Goal: Task Accomplishment & Management: Complete application form

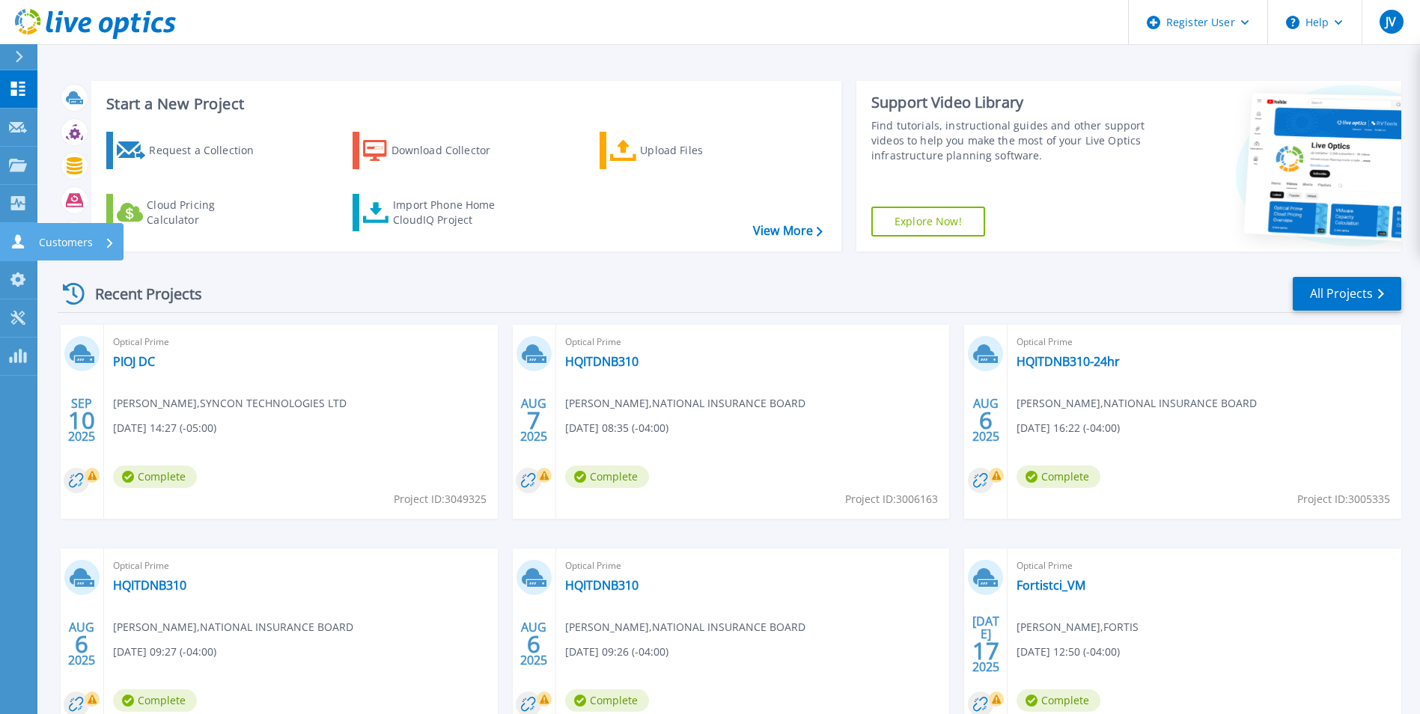
click at [16, 250] on link "Customers Customers" at bounding box center [18, 242] width 37 height 38
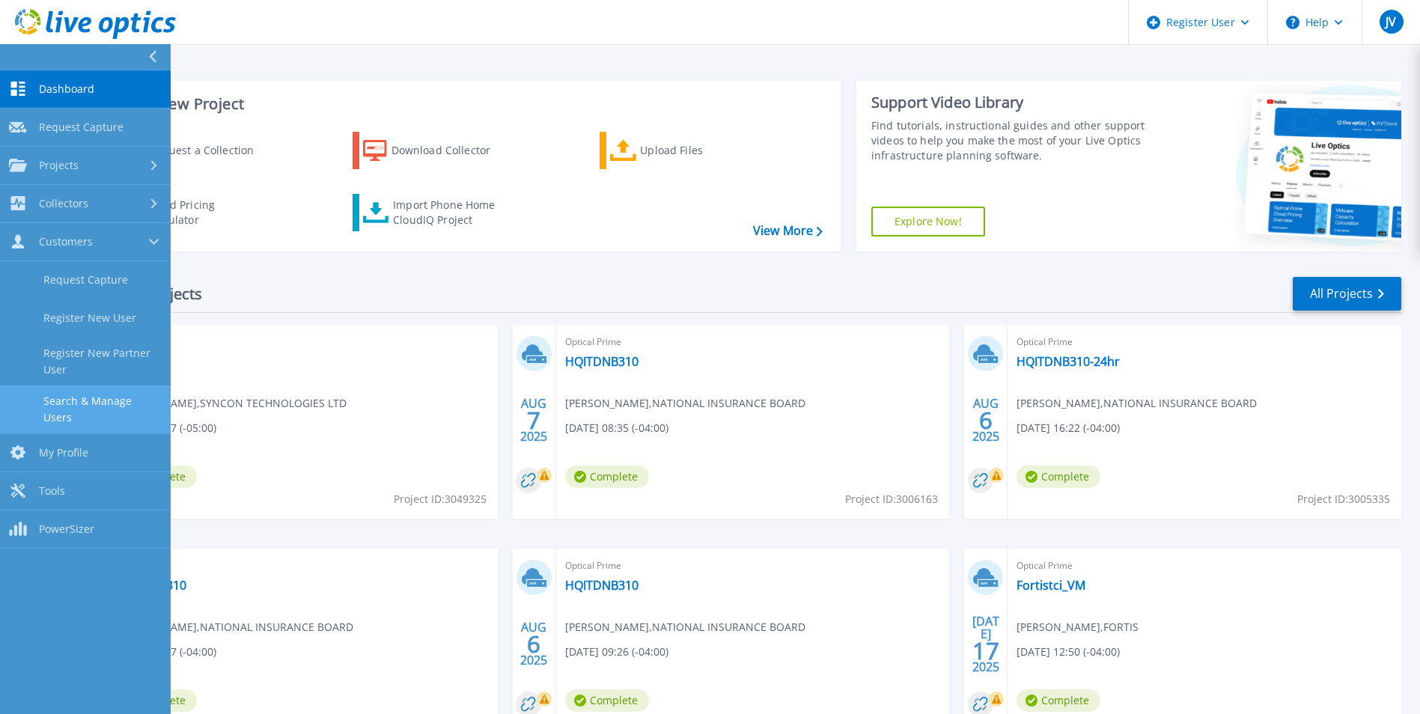
click at [100, 403] on link "Search & Manage Users" at bounding box center [85, 409] width 171 height 48
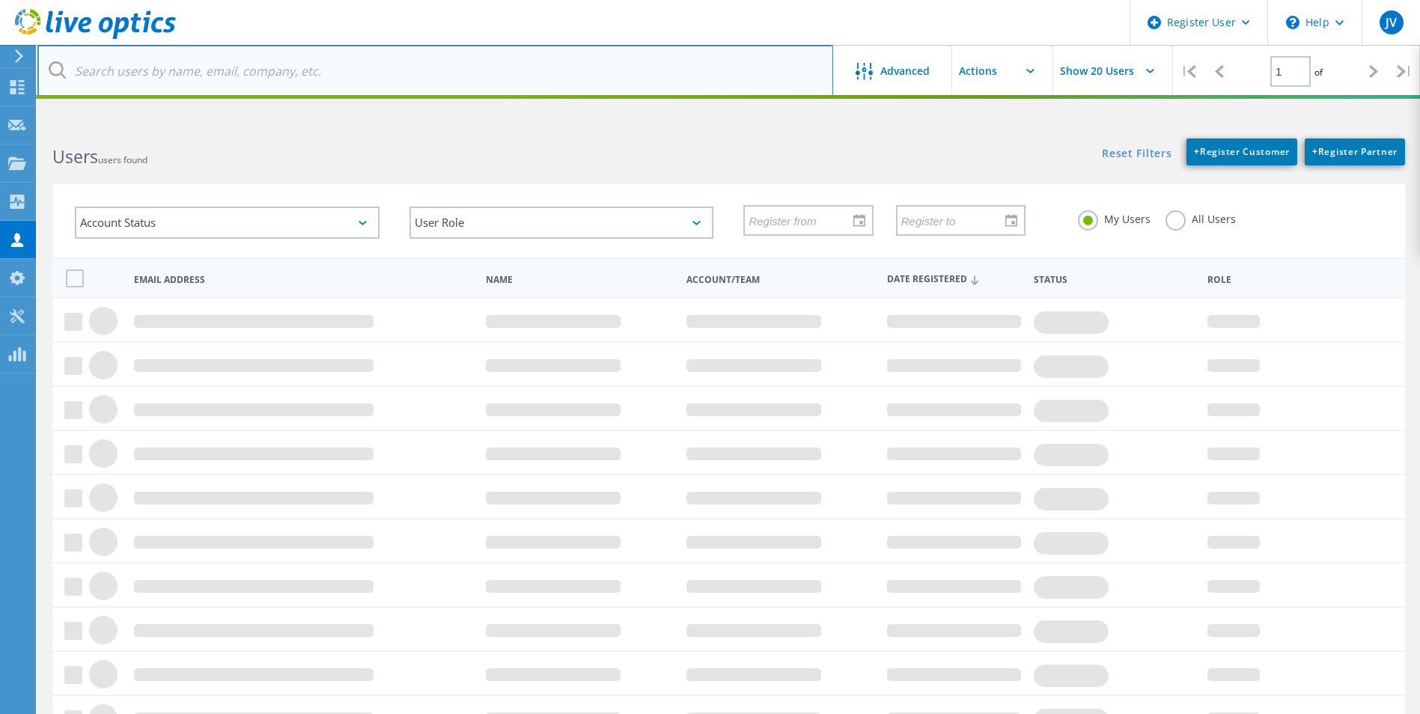
click at [294, 84] on input "text" at bounding box center [435, 71] width 796 height 52
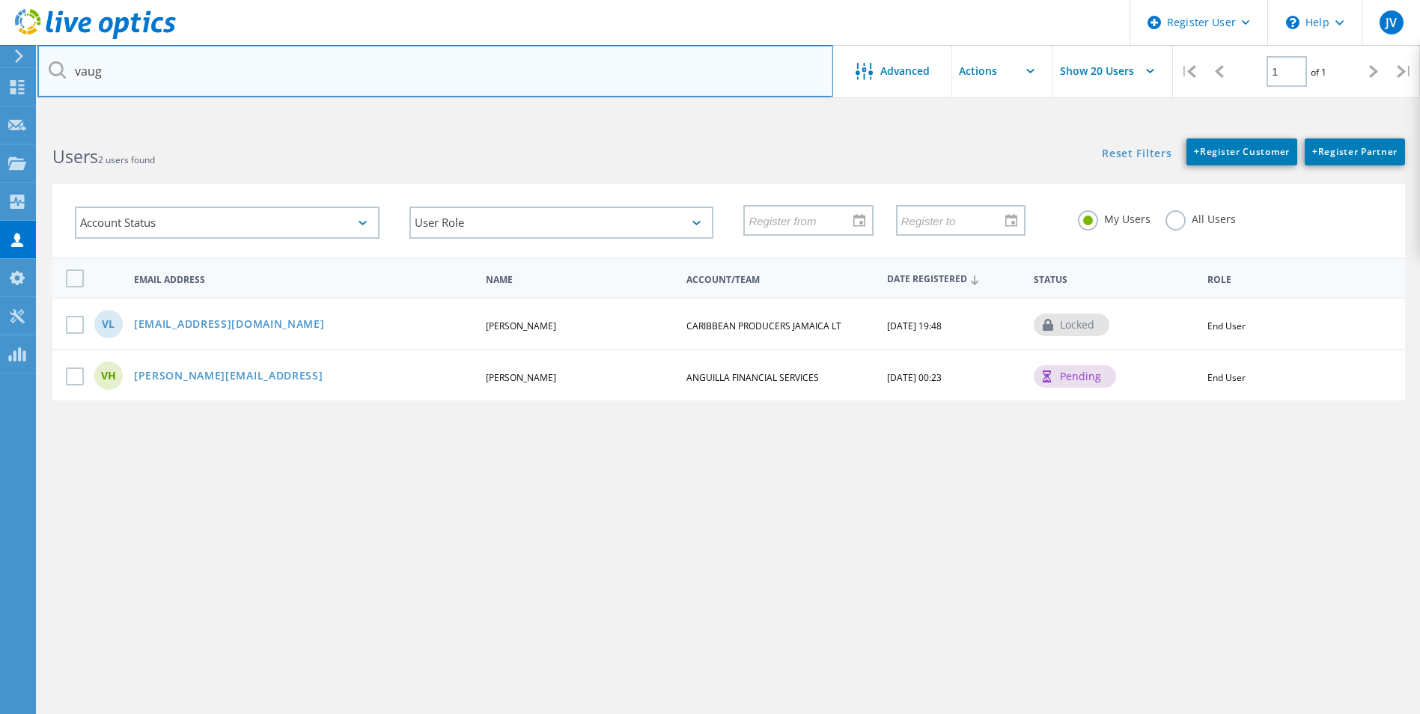
type input "Vaughn.Hazell@gov.ai"
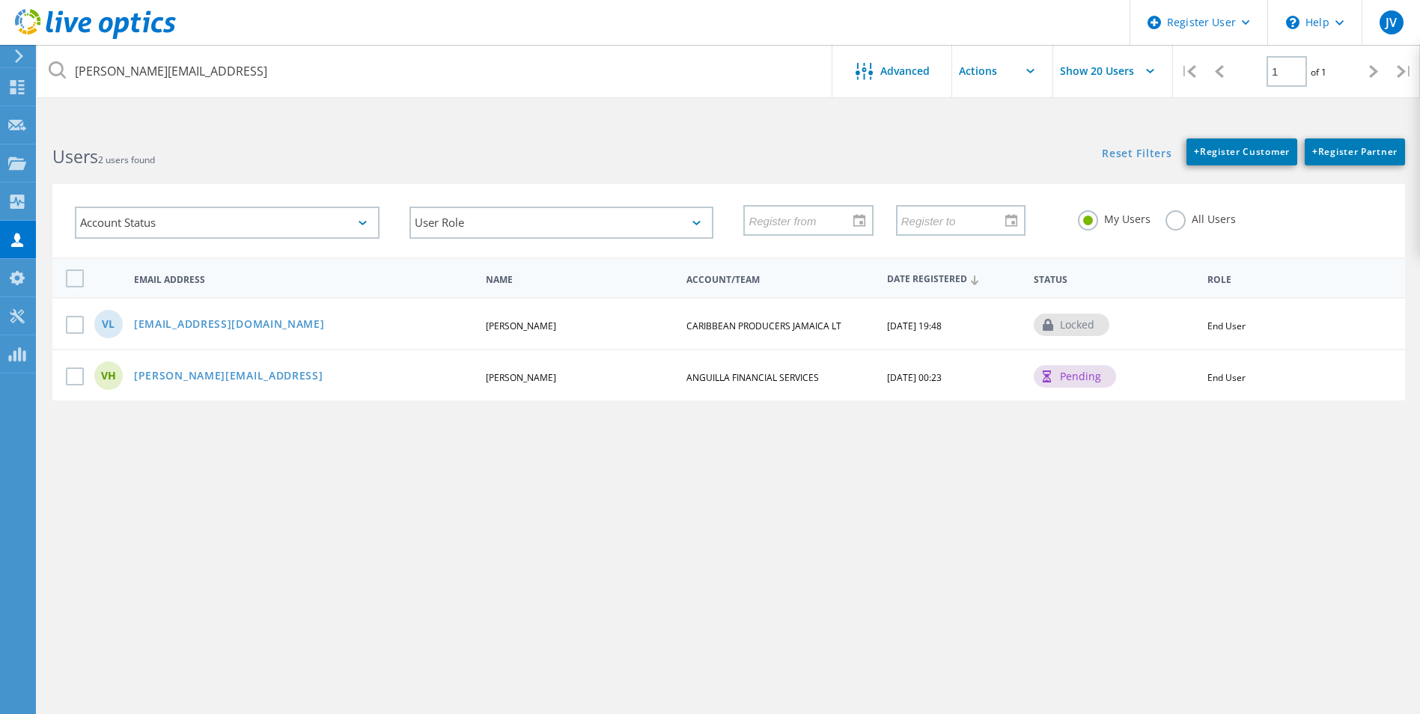
type input "Vaughn.Hazell@gov.ai"
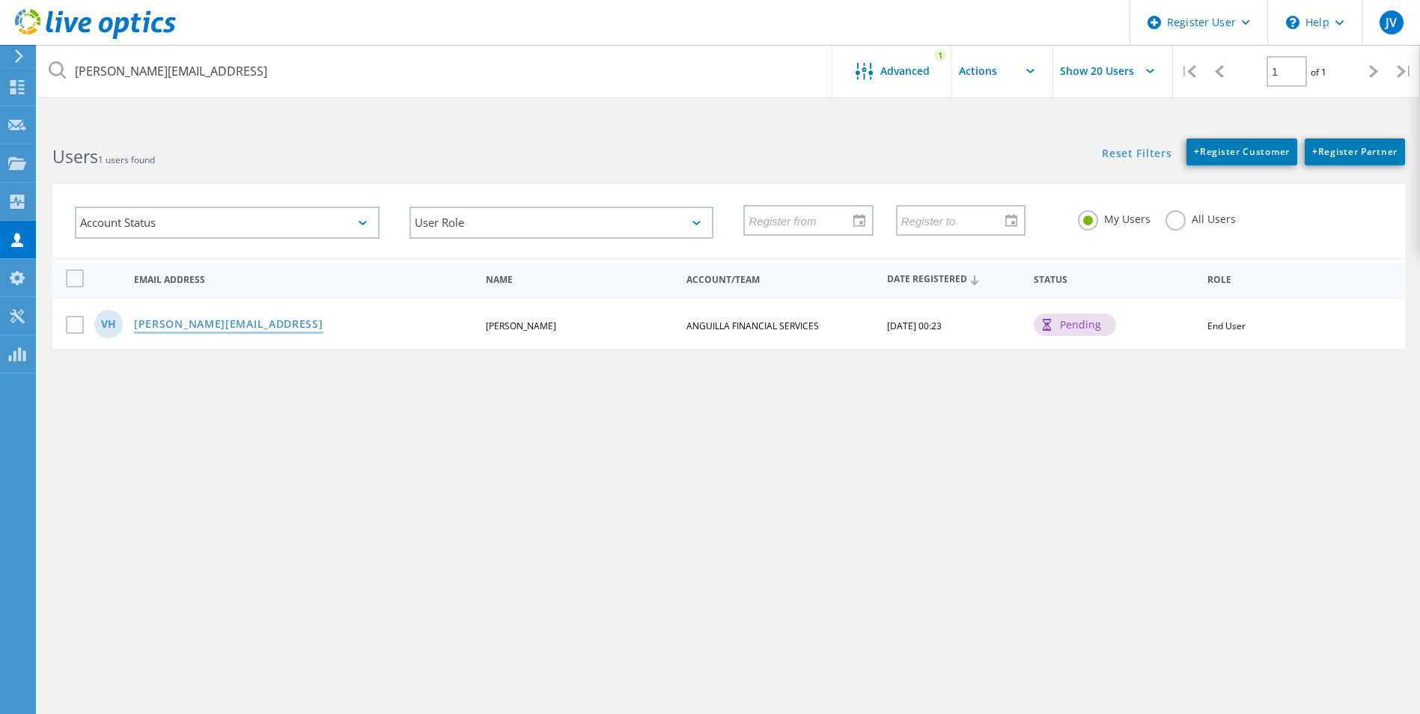
click at [185, 319] on link "Vaughn.Hazell@gov.ai" at bounding box center [228, 325] width 189 height 13
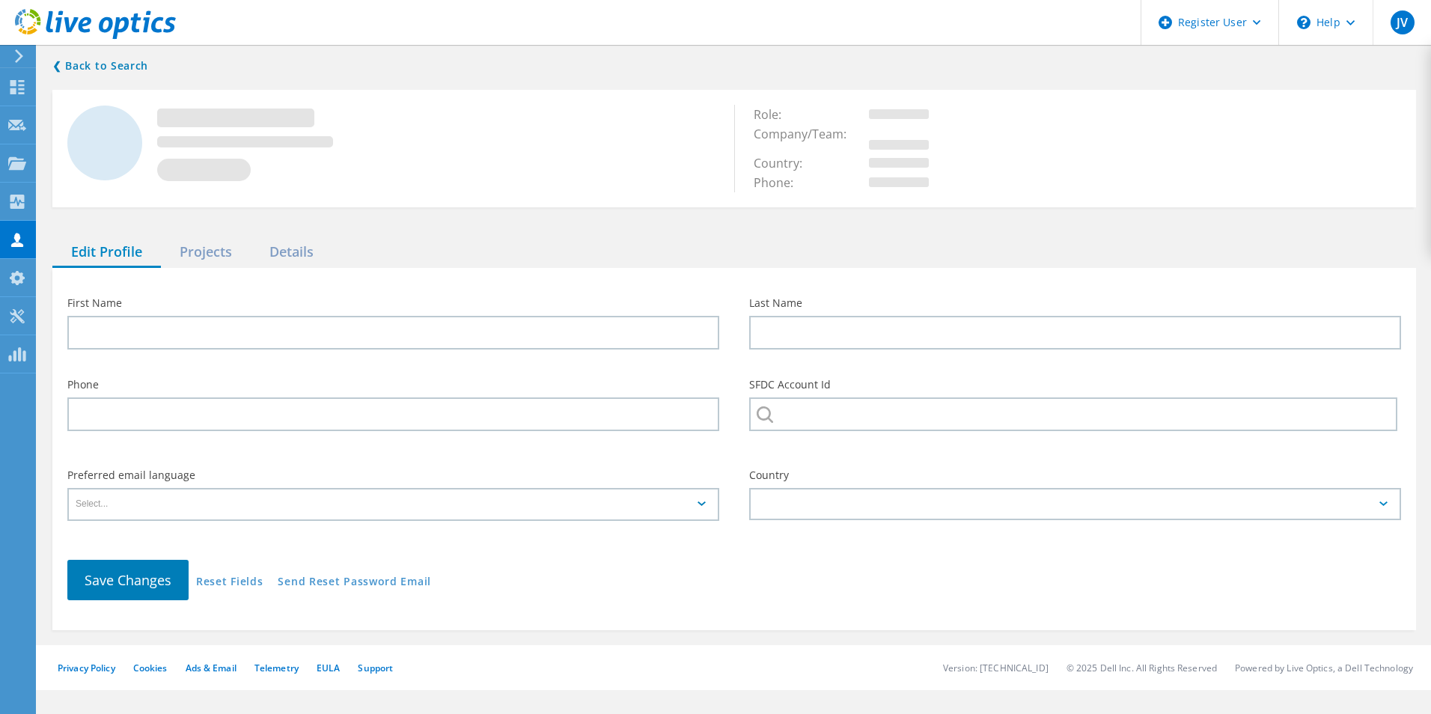
type input "Vaughn T."
type input "Hazel"
type input "ANGUILLA FINANCIAL SERVICES"
type input "English"
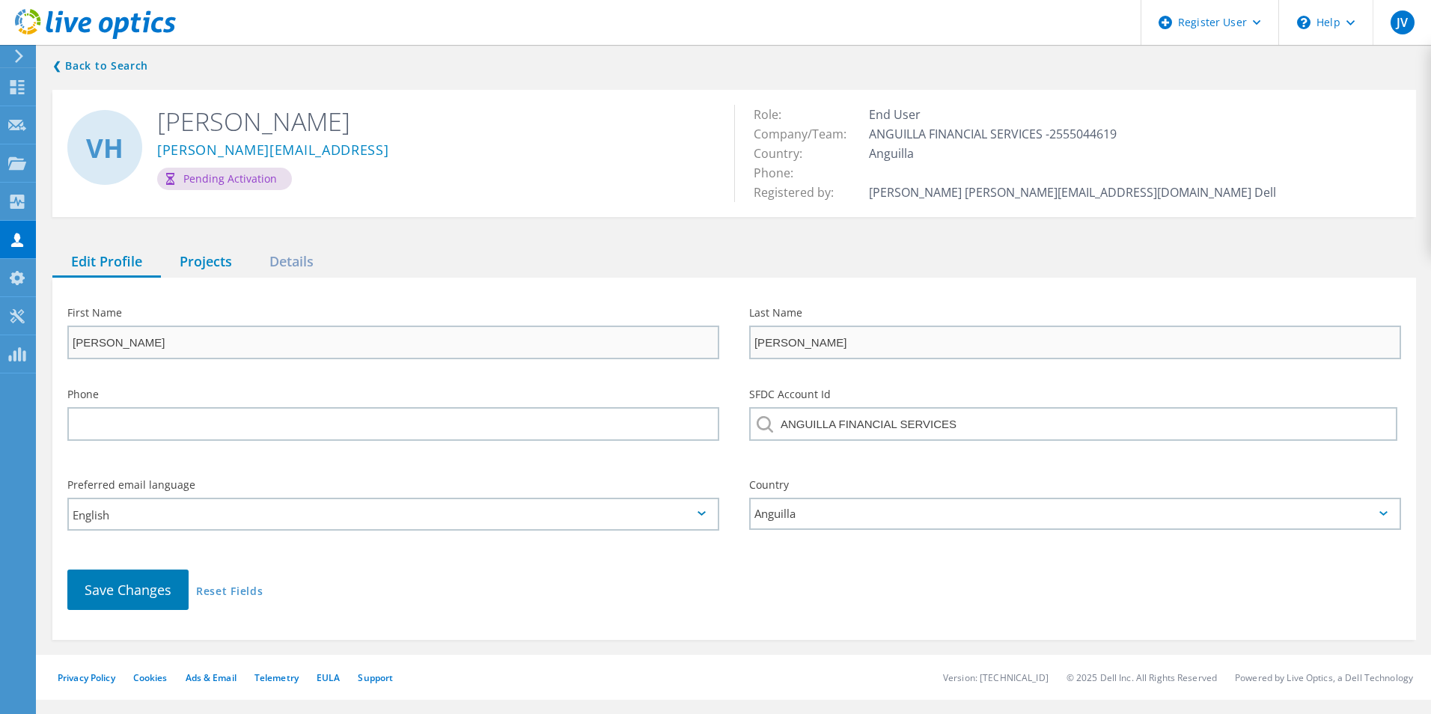
click at [197, 262] on div "Projects" at bounding box center [206, 262] width 90 height 31
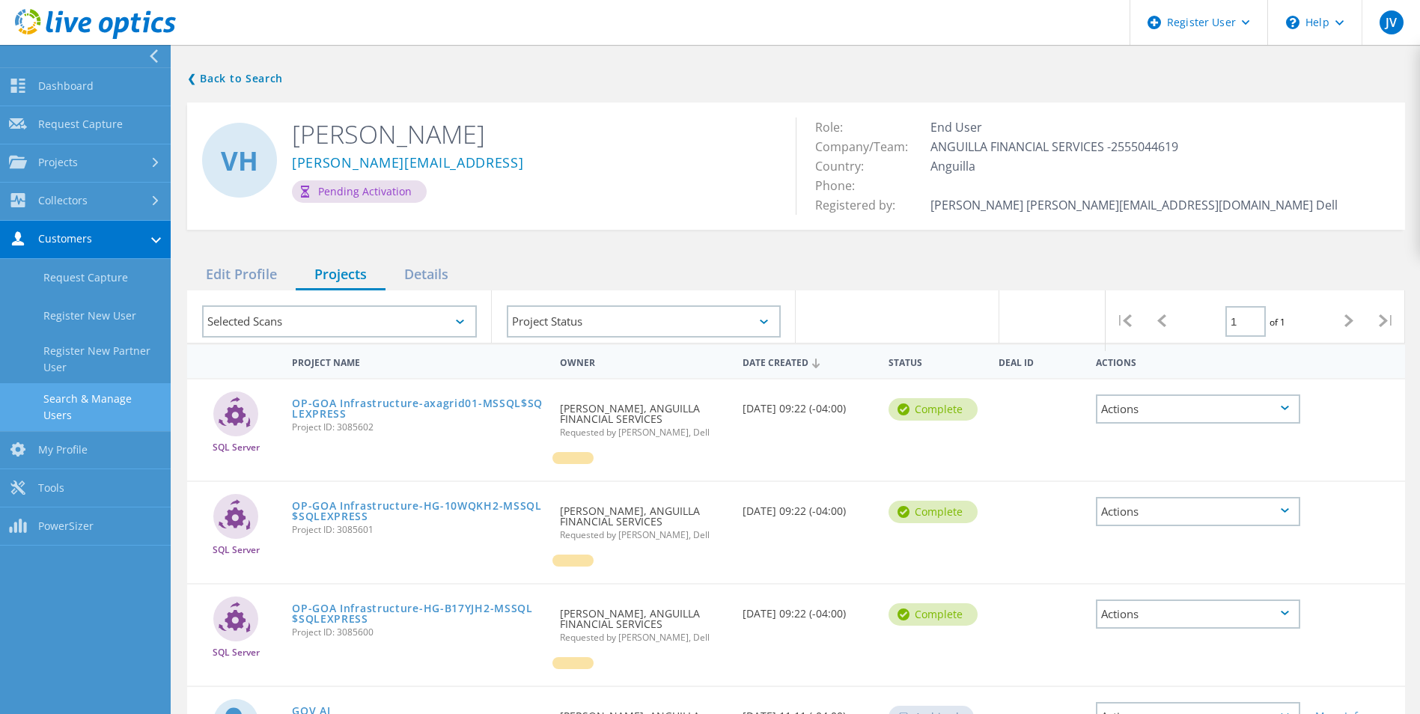
click at [94, 397] on link "Search & Manage Users" at bounding box center [85, 407] width 171 height 48
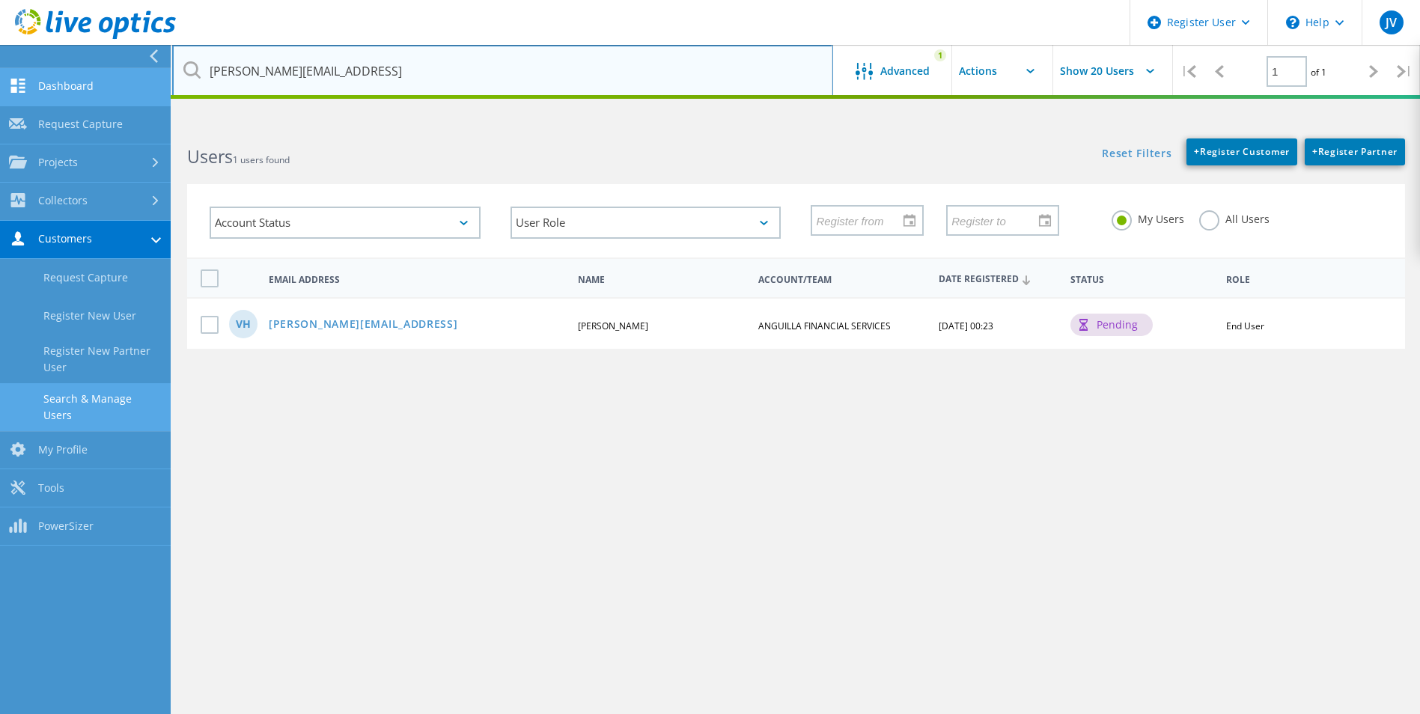
drag, startPoint x: 318, startPoint y: 77, endPoint x: 74, endPoint y: 69, distance: 244.1
click at [74, 123] on div "Register User \n Help Explore Helpful Articles Contact Support JV Dell User Jul…" at bounding box center [710, 446] width 1420 height 647
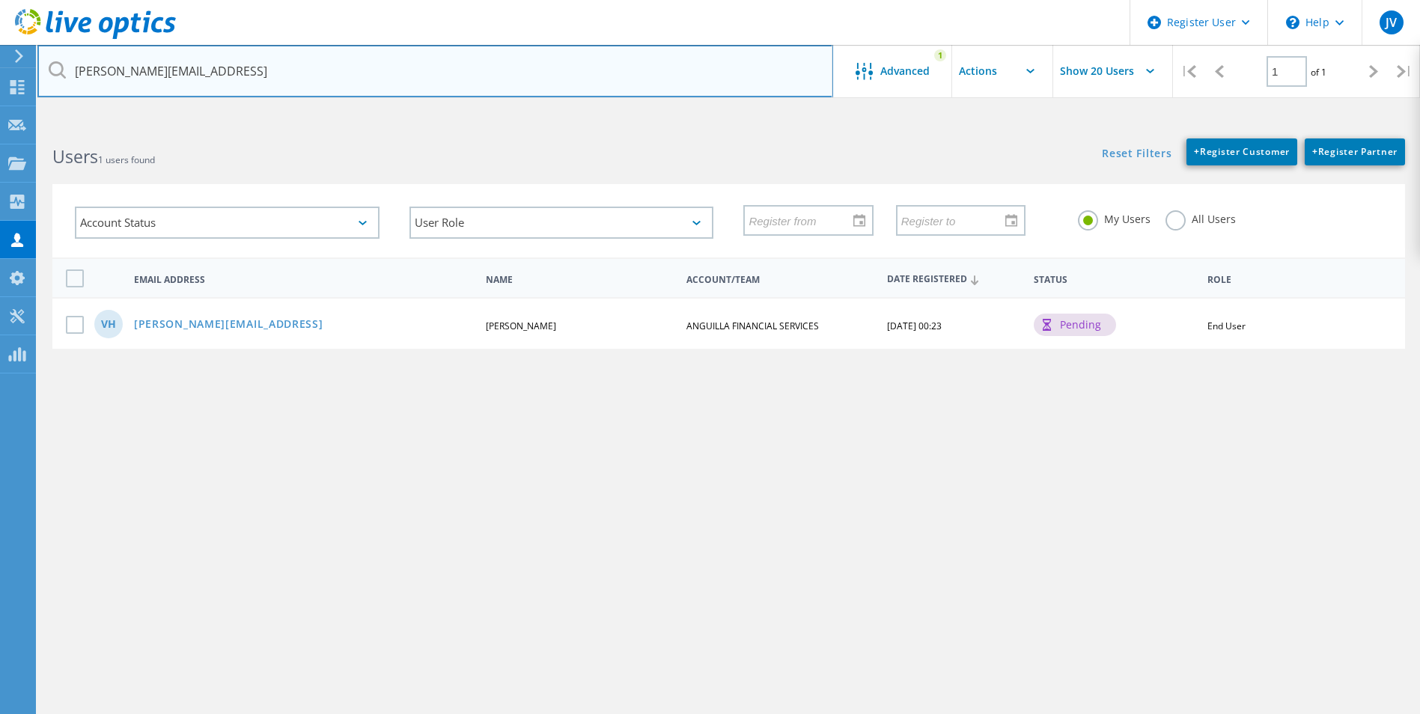
paste input "Alrand C. Webster <Alrand.Webster@gov.ai>"
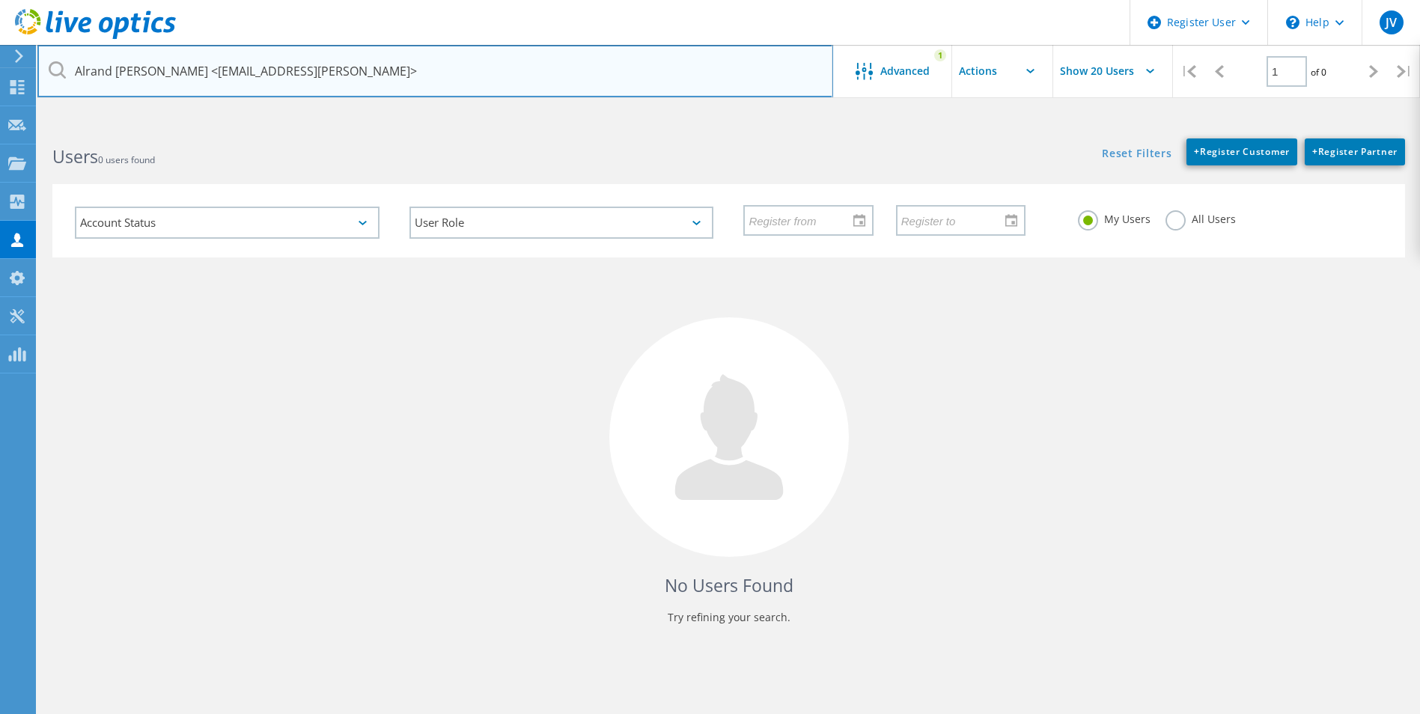
drag, startPoint x: 186, startPoint y: 64, endPoint x: 20, endPoint y: 67, distance: 165.5
click at [20, 123] on div "Register User \n Help Explore Helpful Articles Contact Support JV Dell User Jul…" at bounding box center [710, 446] width 1420 height 647
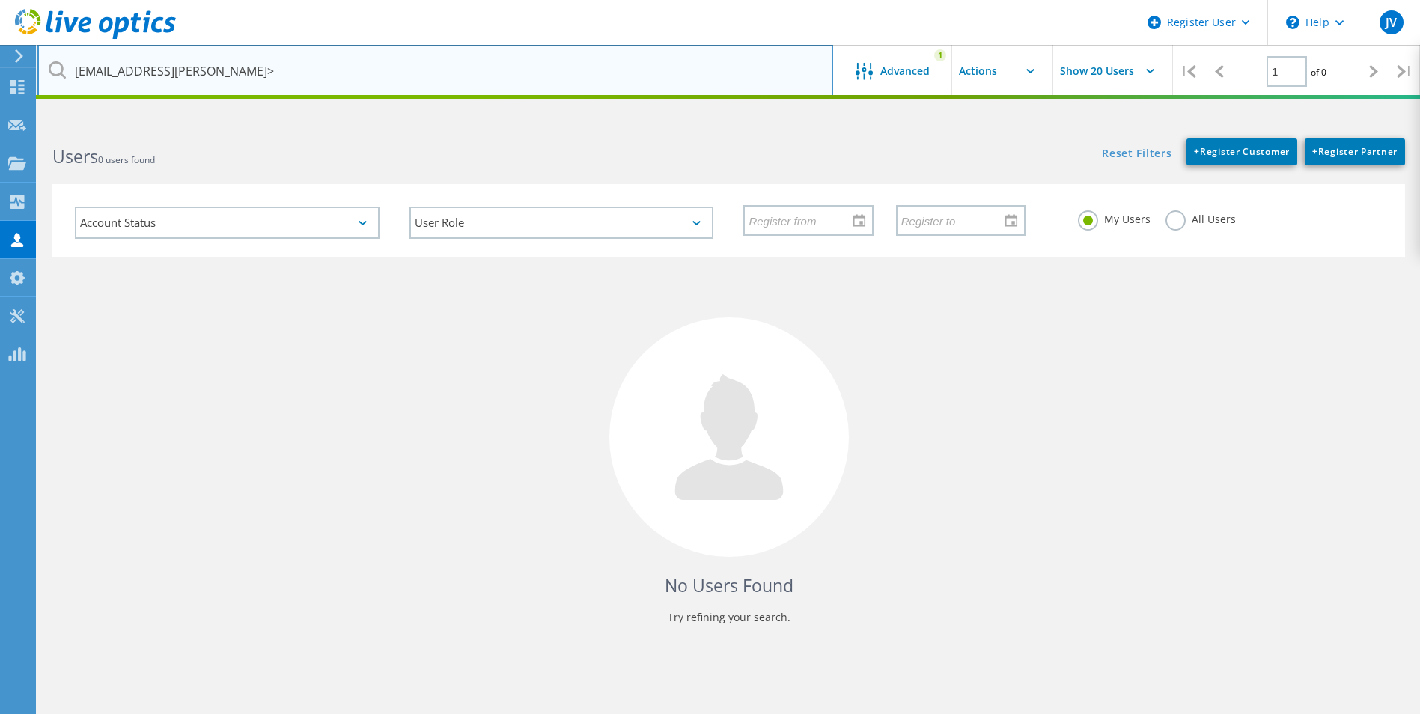
click at [258, 72] on input "Alrand.Webster@gov.ai>" at bounding box center [435, 71] width 796 height 52
type input "Alrand.Webster@gov.ai"
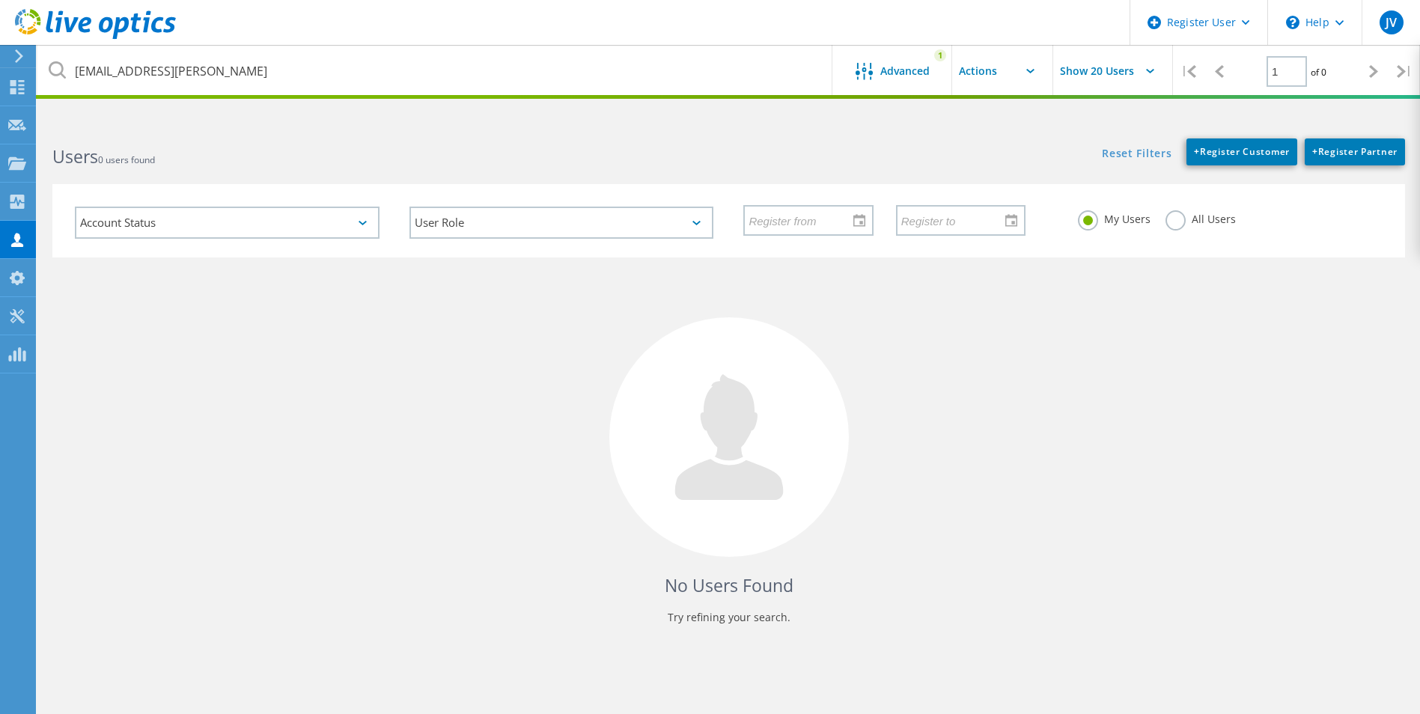
click at [279, 149] on h2 "Users 0 users found" at bounding box center [382, 156] width 661 height 25
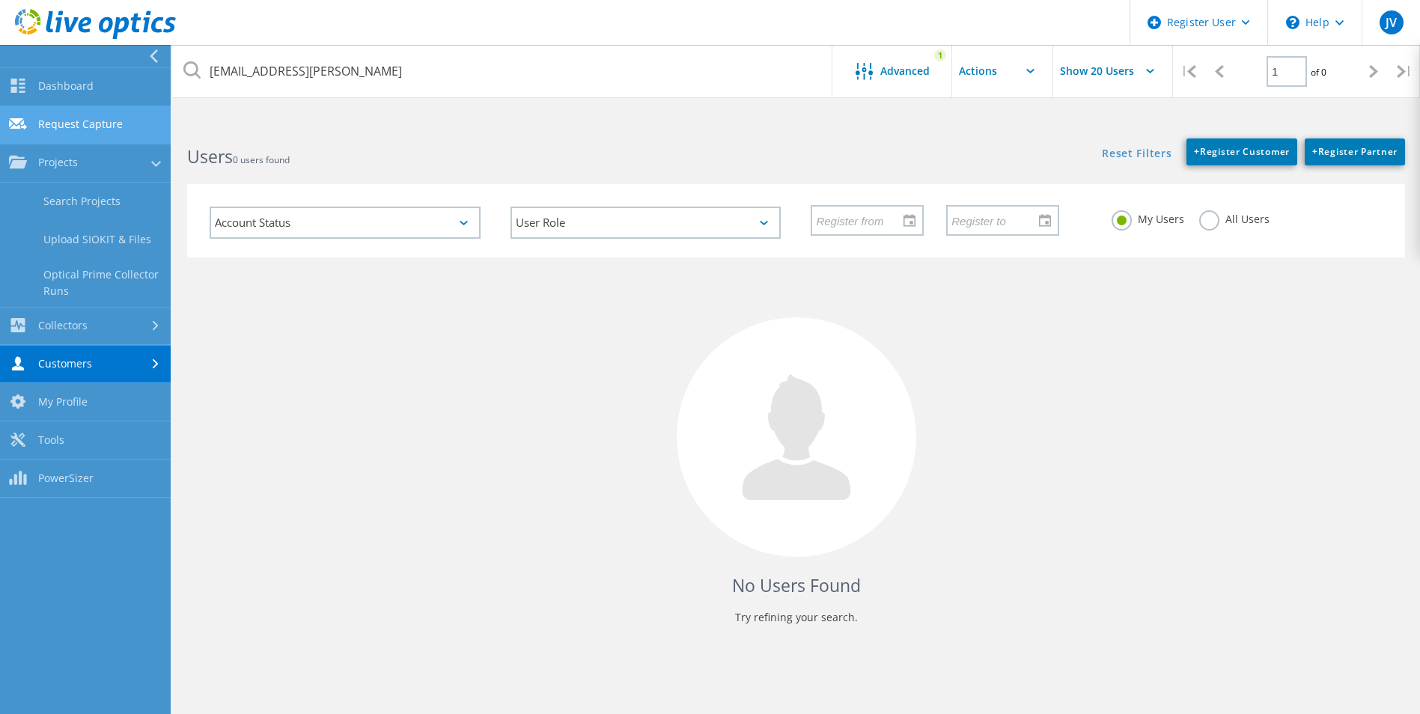
click at [70, 115] on link "Request Capture" at bounding box center [85, 125] width 171 height 38
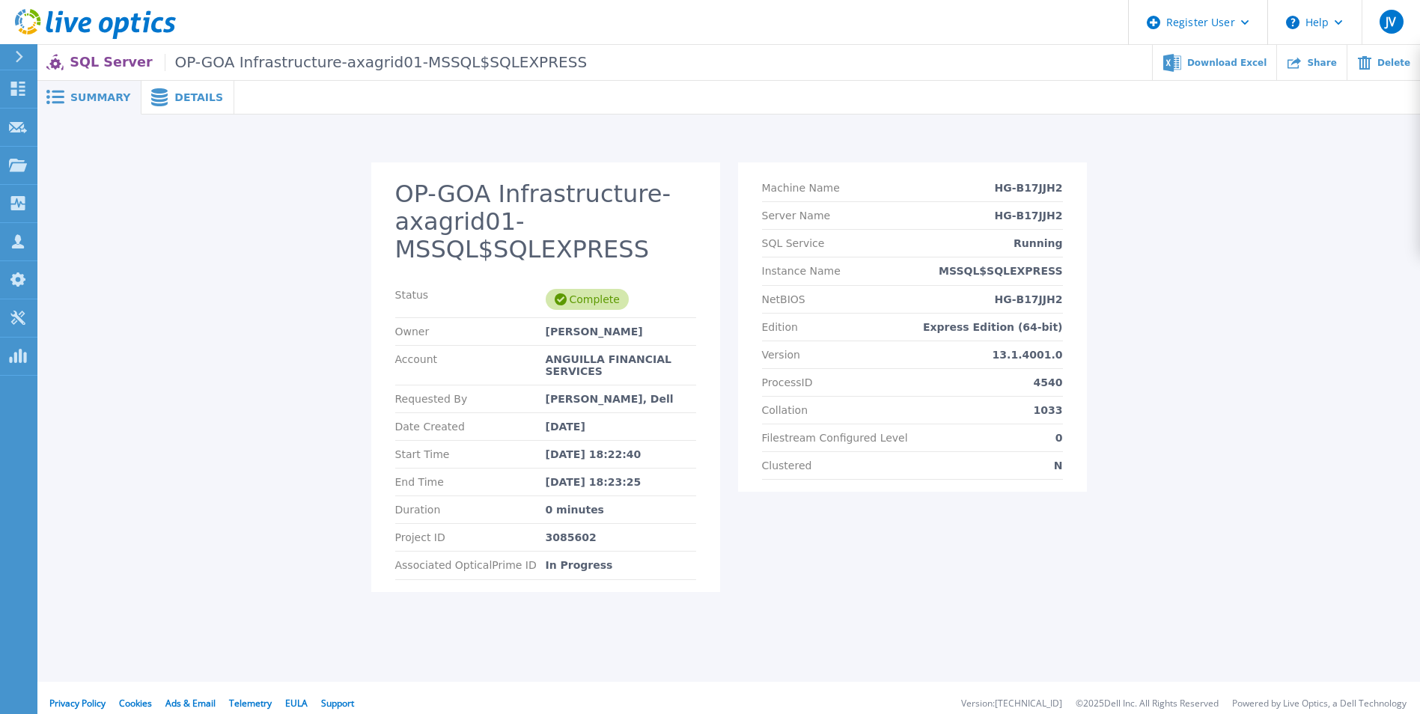
click at [438, 122] on div "OP-GOA Infrastructure-axagrid01-MSSQL$SQLEXPRESS Status Complete Owner Vaughn T…" at bounding box center [728, 370] width 1382 height 510
click at [186, 93] on span "Details" at bounding box center [198, 97] width 49 height 10
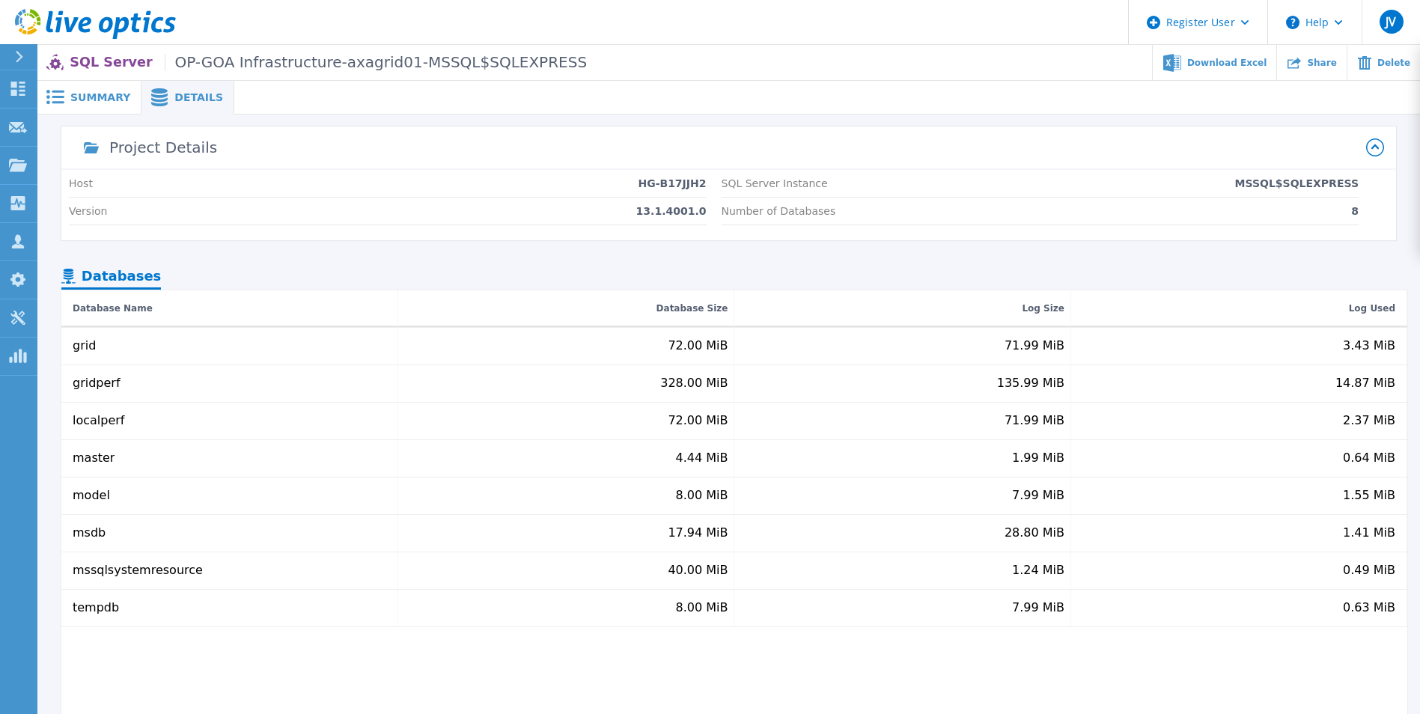
click at [646, 201] on div "Version 13.1.4001.0" at bounding box center [388, 212] width 638 height 28
click at [659, 178] on p "HG-B17JJH2" at bounding box center [672, 183] width 68 height 12
drag, startPoint x: 680, startPoint y: 213, endPoint x: 807, endPoint y: 203, distance: 127.7
click at [681, 213] on p "13.1.4001.0" at bounding box center [671, 211] width 70 height 12
click at [808, 203] on div "Number of Databases 8" at bounding box center [1041, 212] width 638 height 28
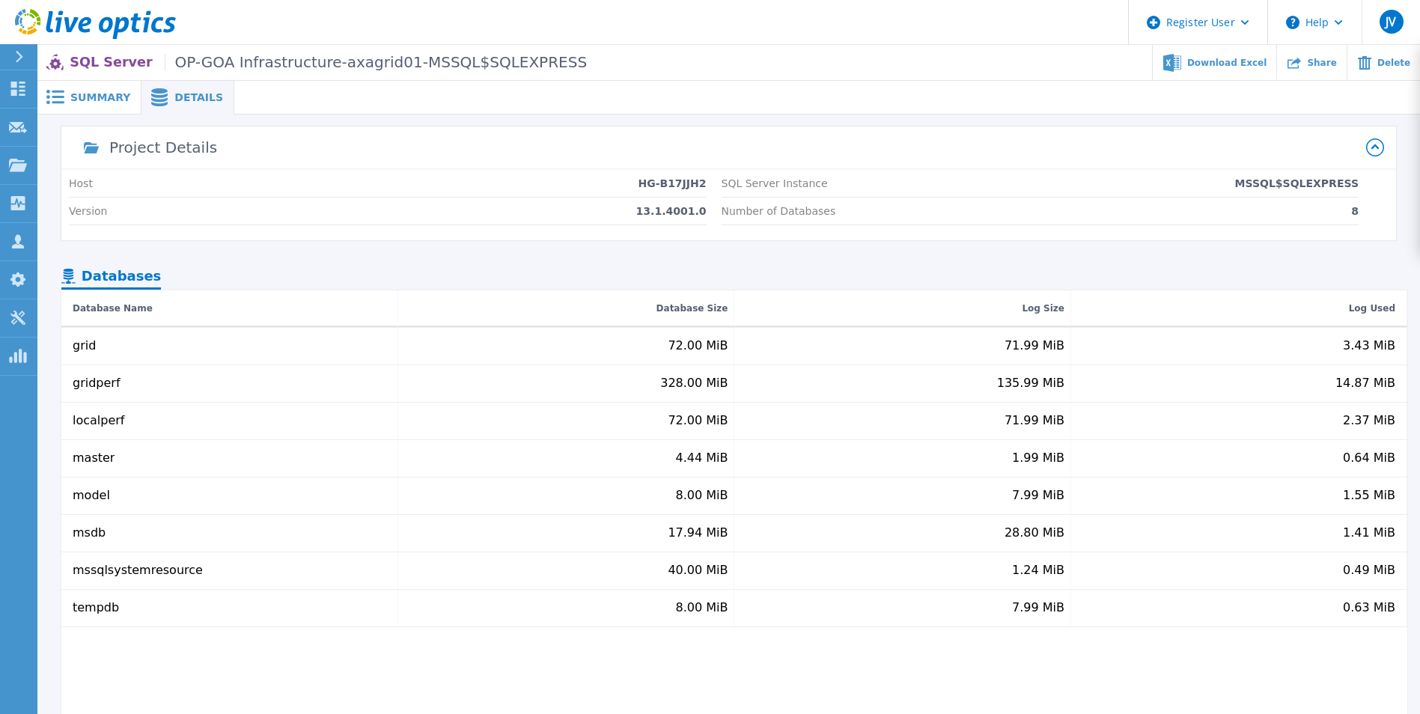
click at [823, 186] on div "SQL Server Instance MSSQL$SQLEXPRESS" at bounding box center [1041, 184] width 638 height 28
click at [1318, 210] on div "Number of Databases 8" at bounding box center [1041, 212] width 638 height 28
click at [1379, 142] on icon at bounding box center [1375, 147] width 18 height 18
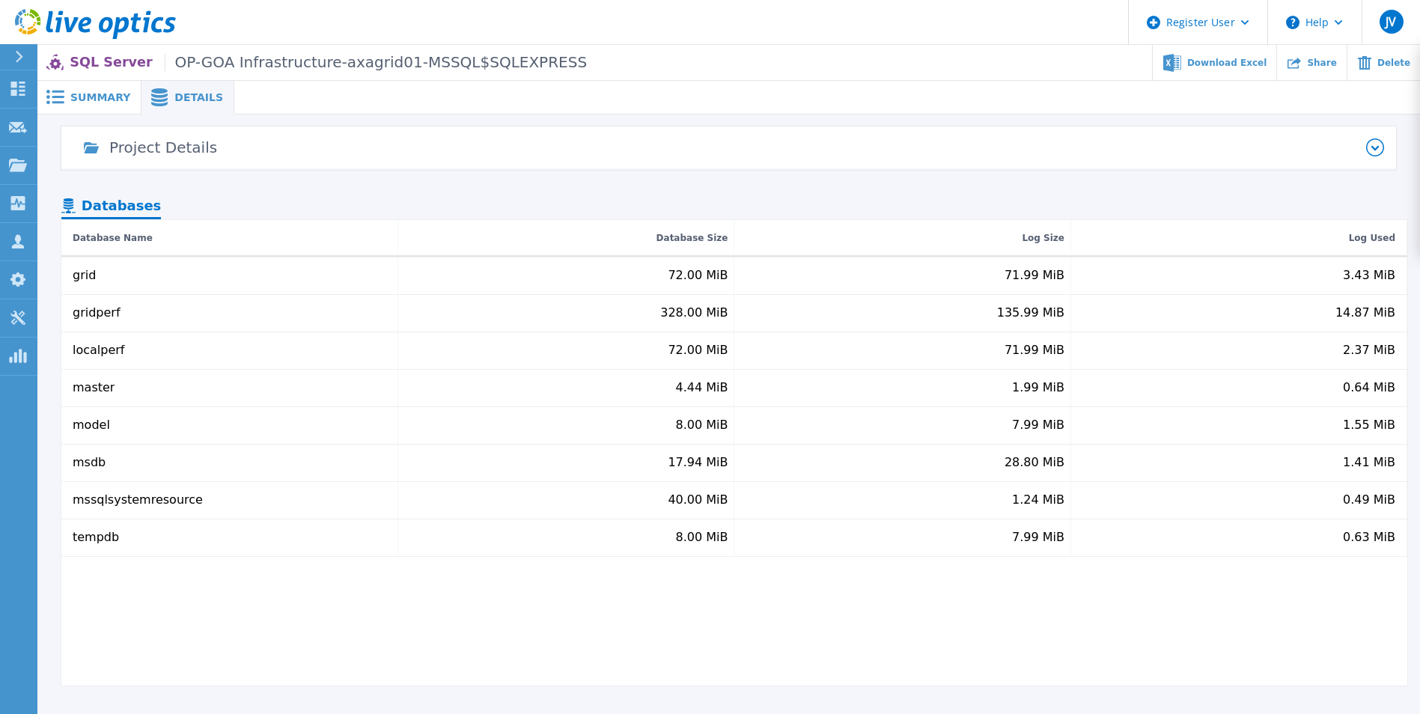
click at [1379, 143] on icon at bounding box center [1375, 147] width 18 height 18
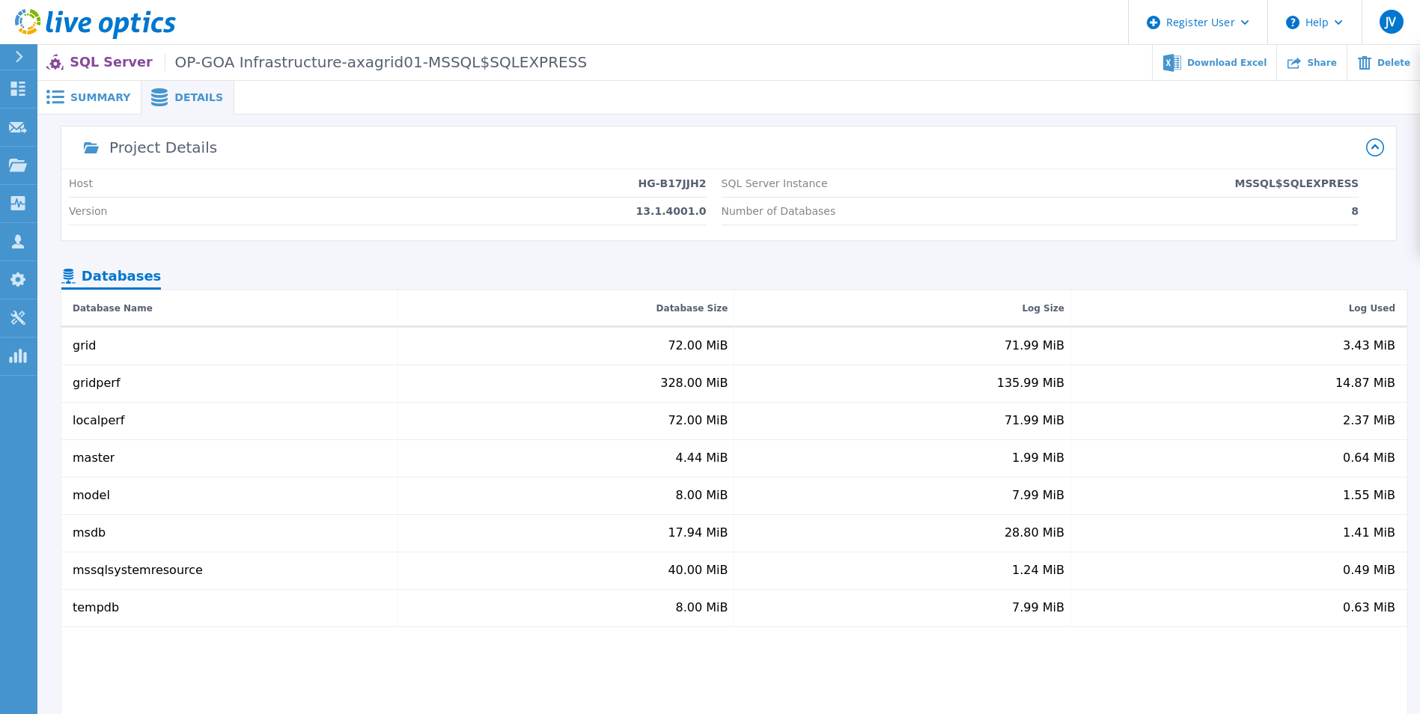
click at [186, 96] on span "Details" at bounding box center [198, 97] width 49 height 10
click at [85, 92] on span "Summary" at bounding box center [100, 97] width 60 height 10
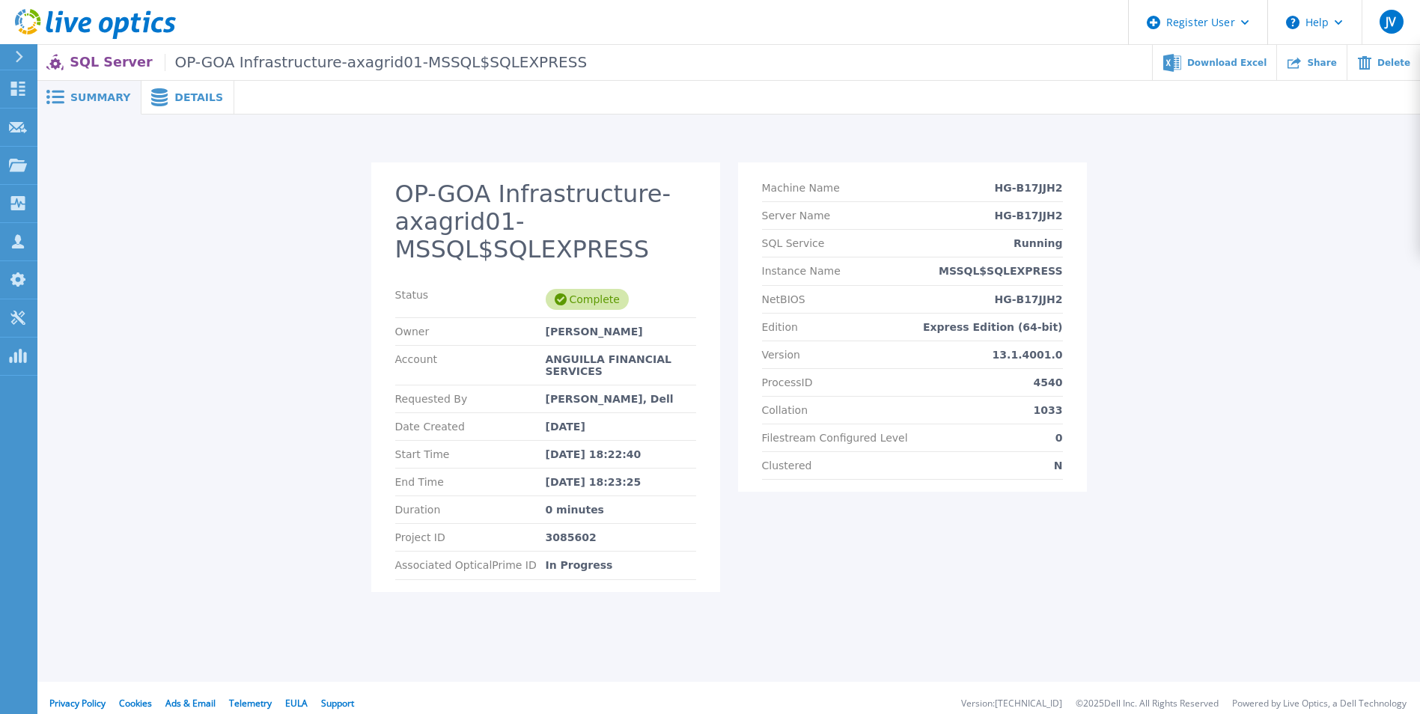
click at [174, 101] on span "Details" at bounding box center [198, 97] width 49 height 10
click at [1238, 66] on span "Download Excel" at bounding box center [1226, 62] width 79 height 9
click at [1217, 62] on span "Download Excel" at bounding box center [1226, 62] width 79 height 9
click at [1220, 67] on span "Download Excel" at bounding box center [1226, 62] width 79 height 9
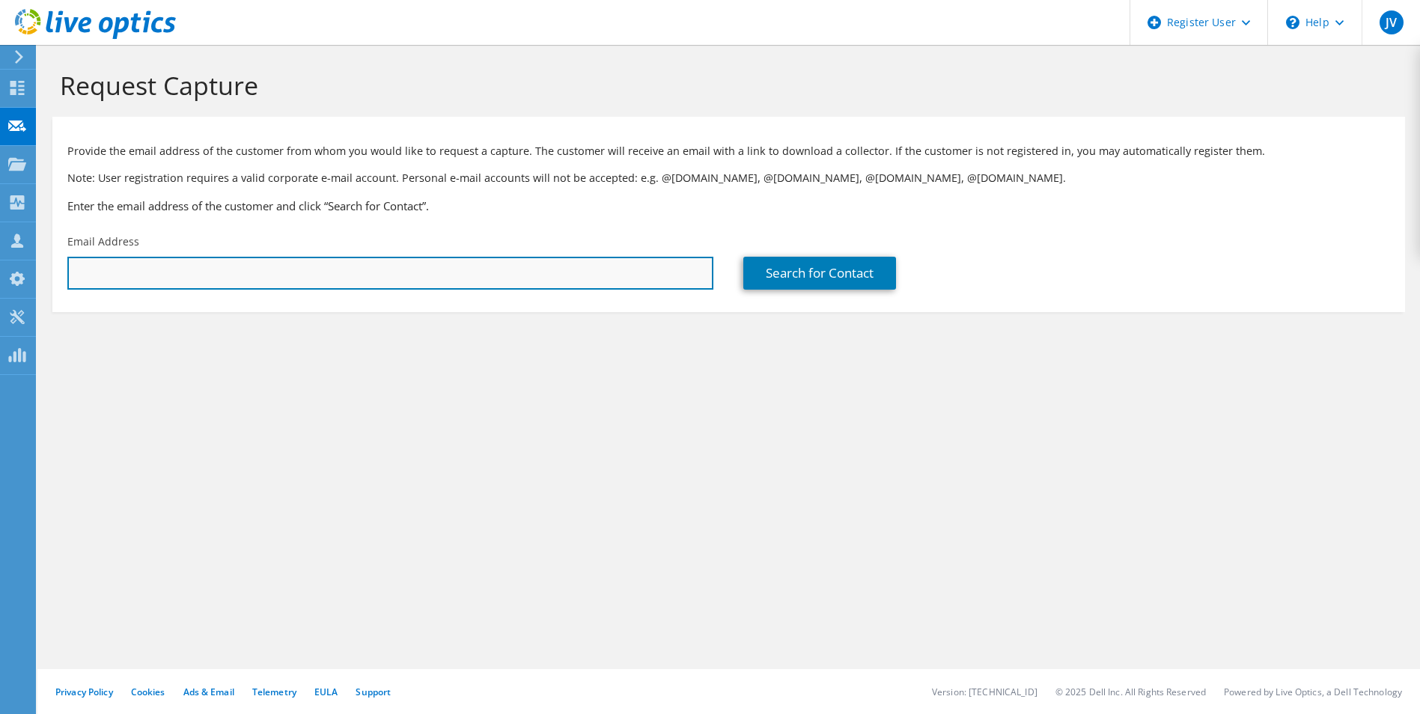
click at [272, 270] on input "text" at bounding box center [390, 273] width 646 height 33
paste input "Alrand [PERSON_NAME] <[EMAIL_ADDRESS][PERSON_NAME]>"
drag, startPoint x: 177, startPoint y: 269, endPoint x: -25, endPoint y: 271, distance: 202.8
click at [0, 271] on html "JV Dell User [PERSON_NAME] [PERSON_NAME][EMAIL_ADDRESS][PERSON_NAME][DOMAIN_NAM…" at bounding box center [710, 357] width 1420 height 714
type input "[EMAIL_ADDRESS][PERSON_NAME]"
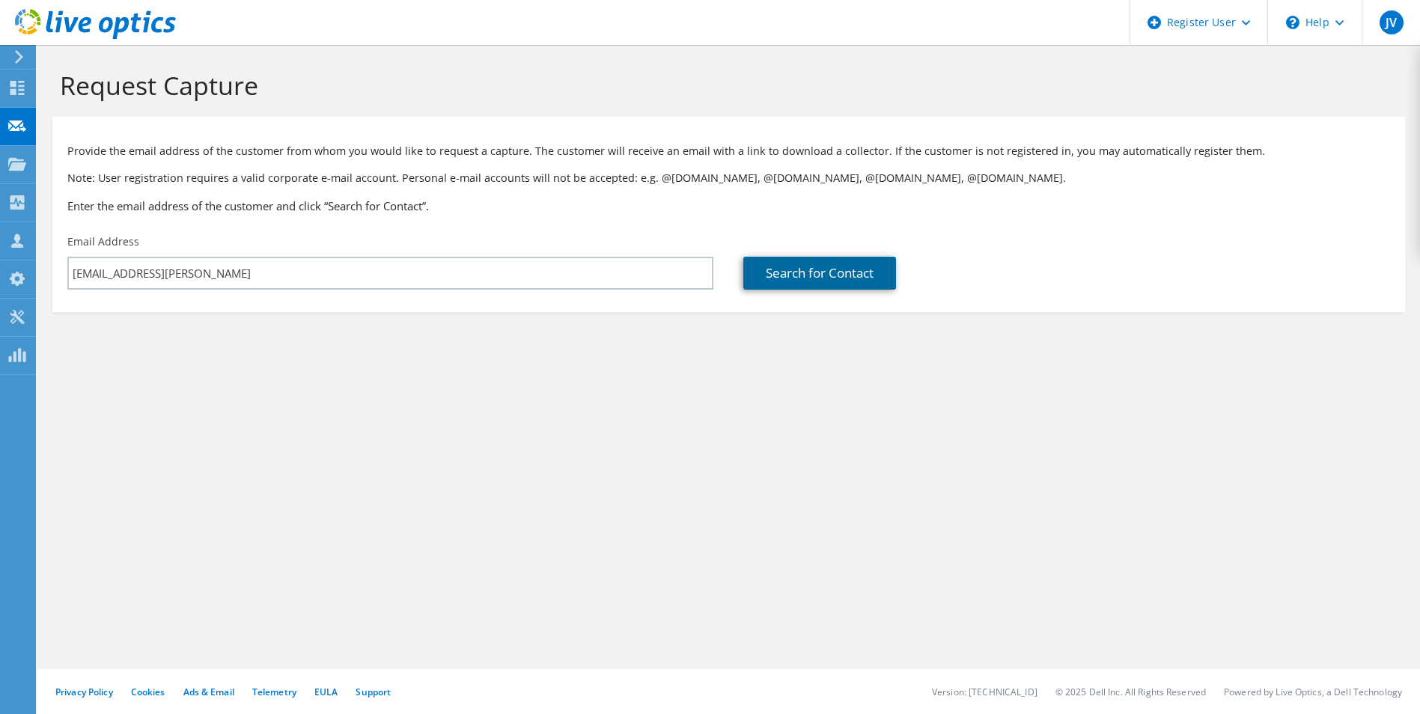
click at [869, 271] on link "Search for Contact" at bounding box center [819, 273] width 153 height 33
type input "PS MINISTRY OF INFRASTRUCTURE"
type input "Alrand"
type input "Webster"
type input "Anguilla"
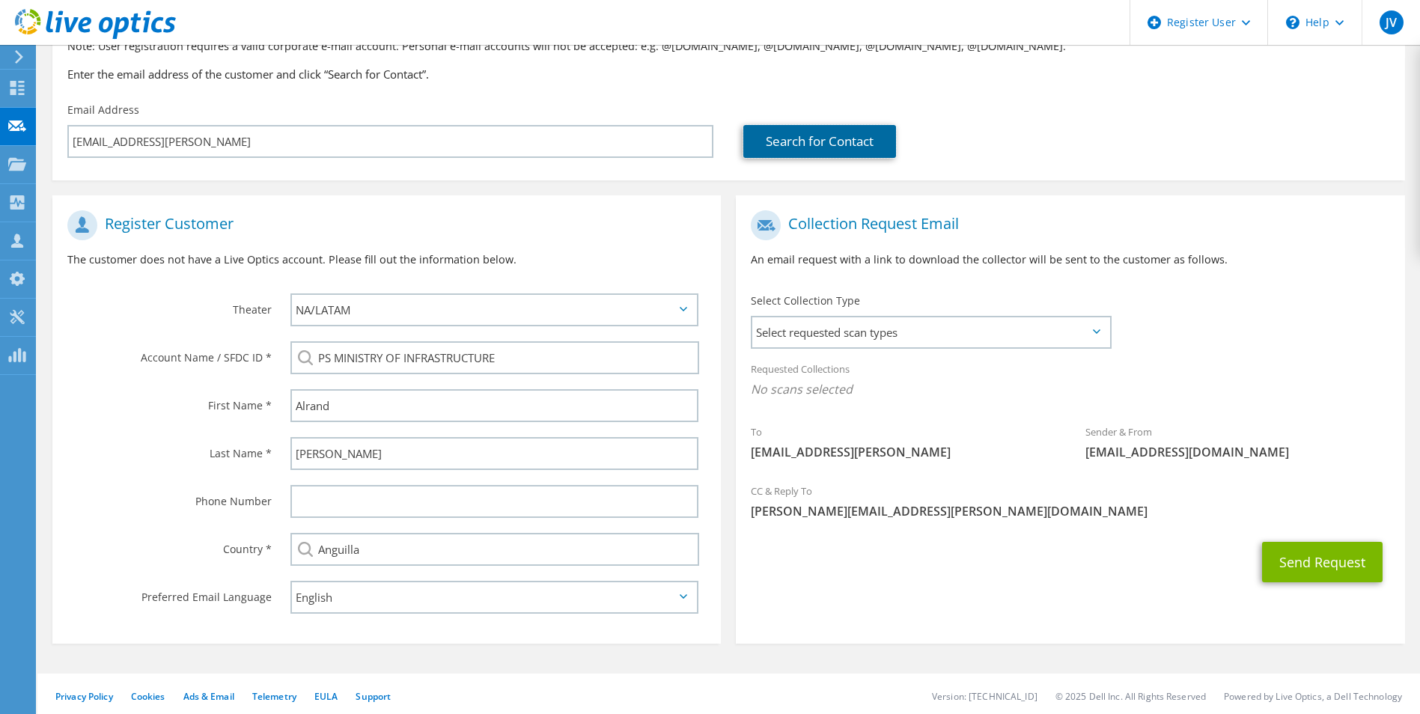
scroll to position [136, 0]
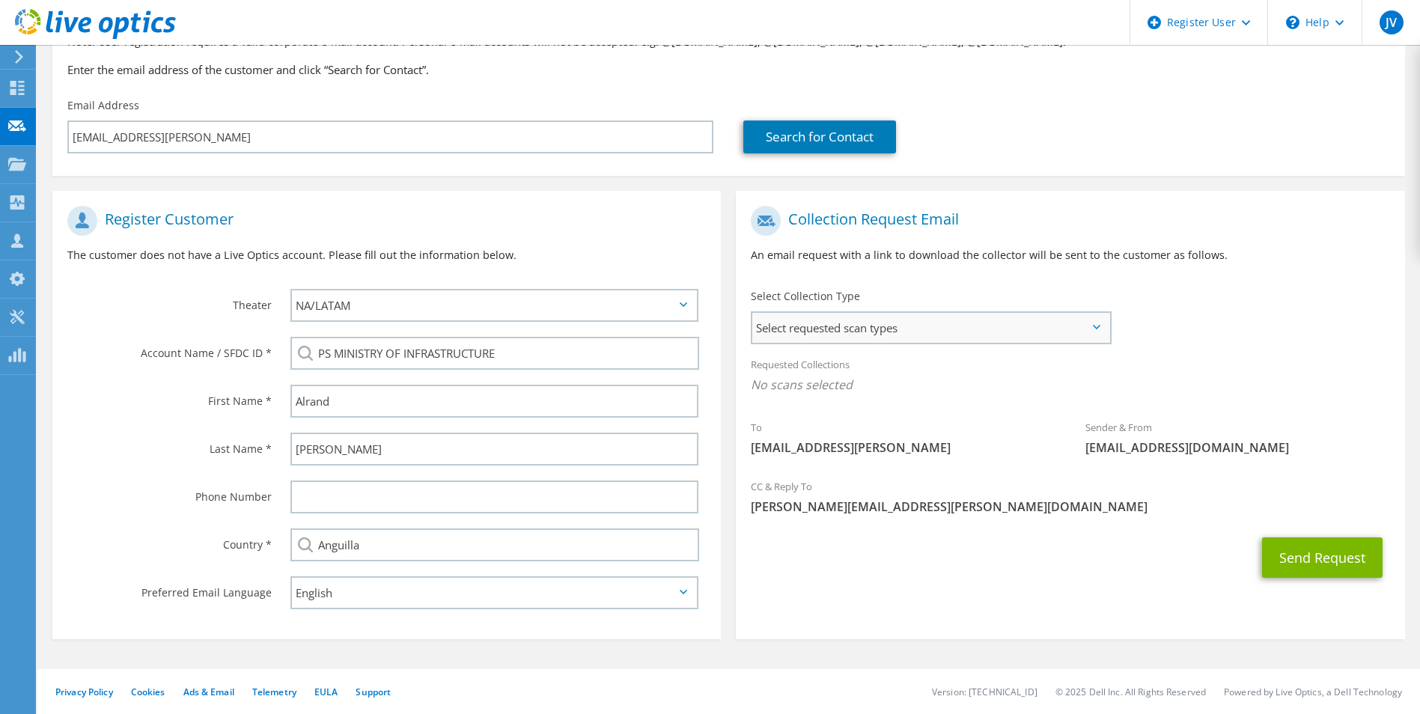
click at [779, 326] on span "Select requested scan types" at bounding box center [930, 328] width 356 height 30
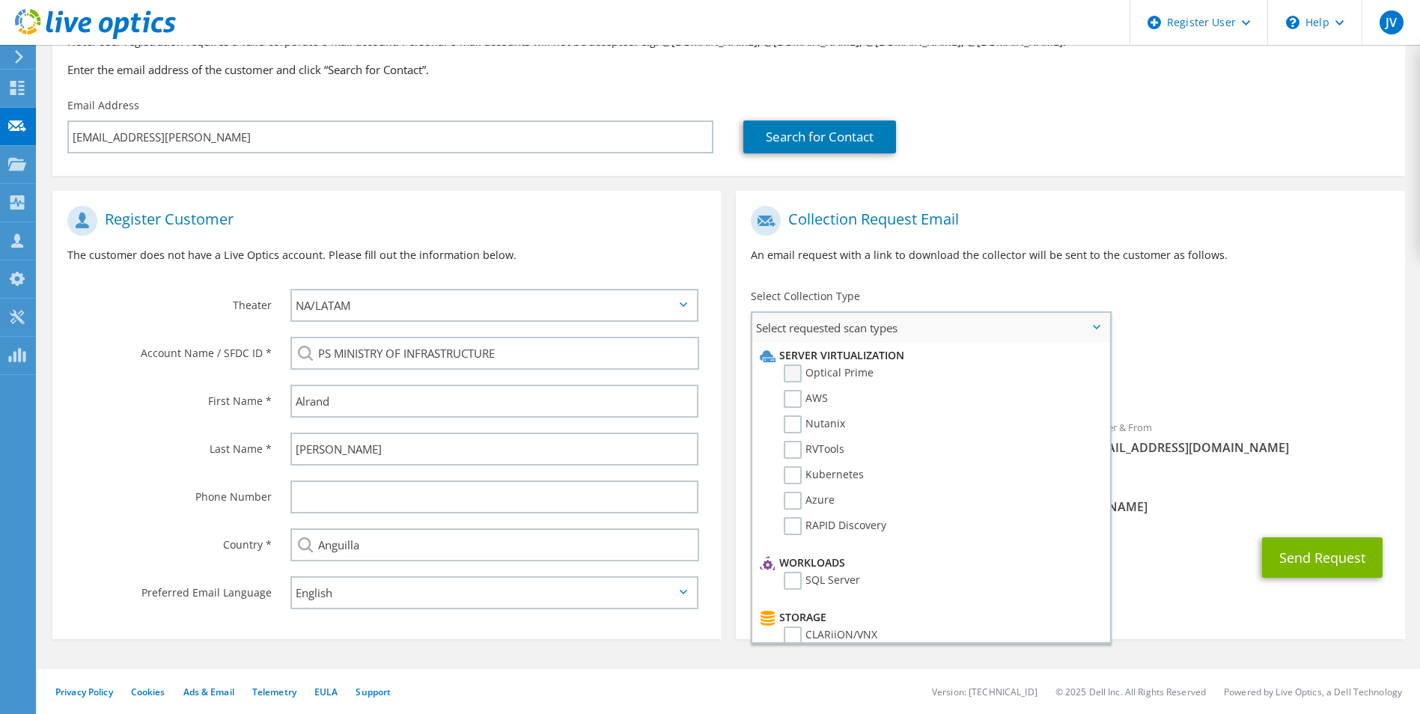
click at [796, 373] on label "Optical Prime" at bounding box center [829, 374] width 90 height 18
click at [0, 0] on input "Optical Prime" at bounding box center [0, 0] width 0 height 0
click at [1100, 322] on span "Select requested scan types" at bounding box center [930, 328] width 356 height 30
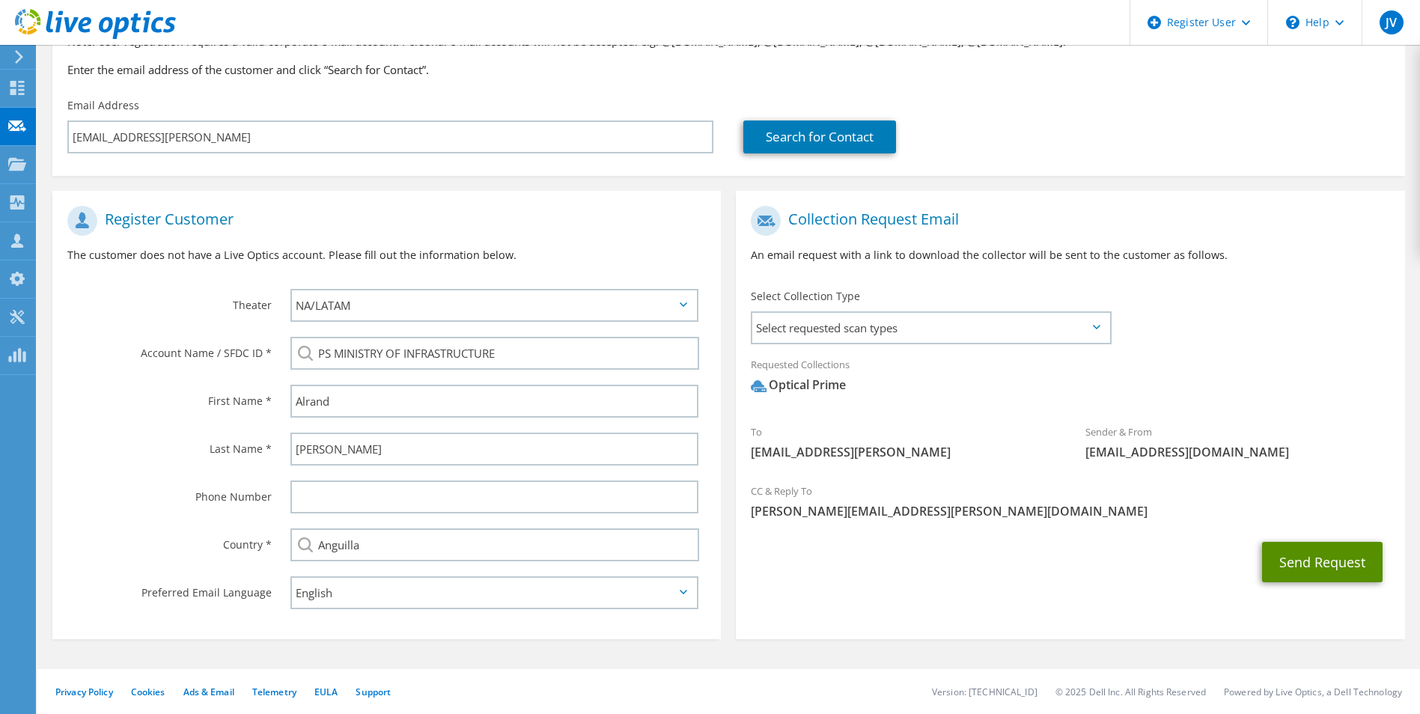
click at [1319, 567] on button "Send Request" at bounding box center [1322, 562] width 121 height 40
